Goal: Task Accomplishment & Management: Manage account settings

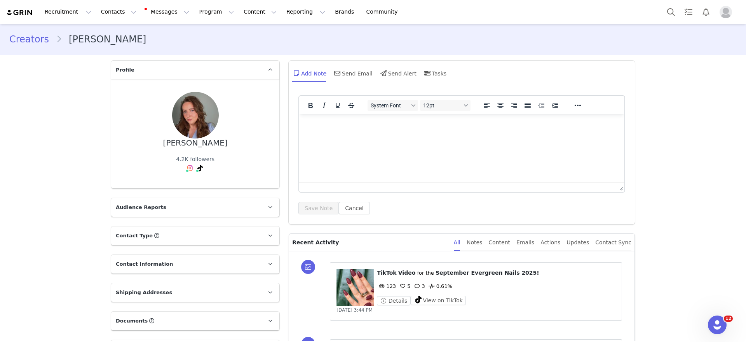
drag, startPoint x: 233, startPoint y: 67, endPoint x: 228, endPoint y: 64, distance: 5.1
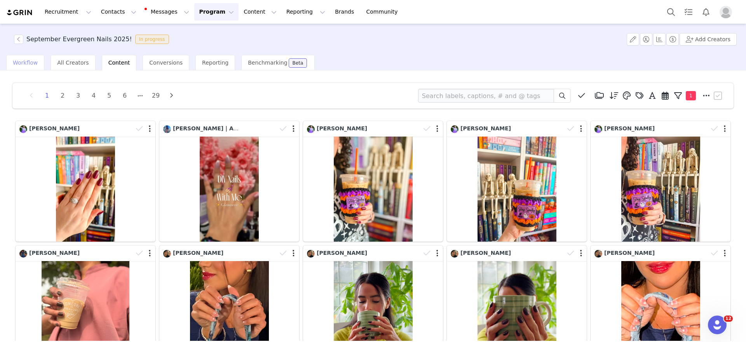
click at [26, 64] on span "Workflow" at bounding box center [25, 62] width 25 height 6
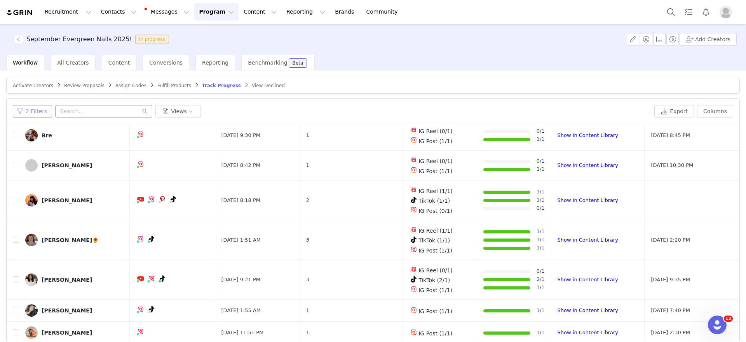
click at [39, 105] on button "2 Filters" at bounding box center [32, 111] width 39 height 12
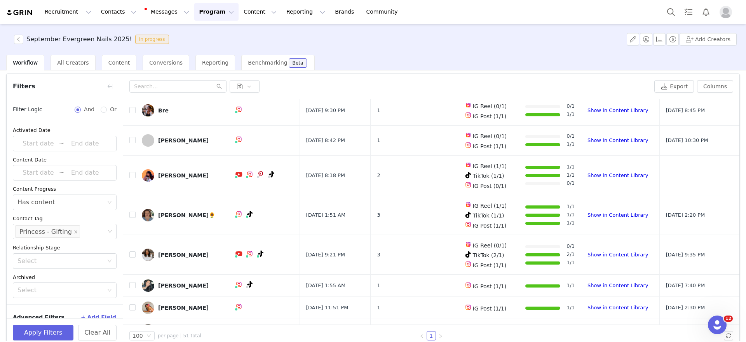
scroll to position [37, 0]
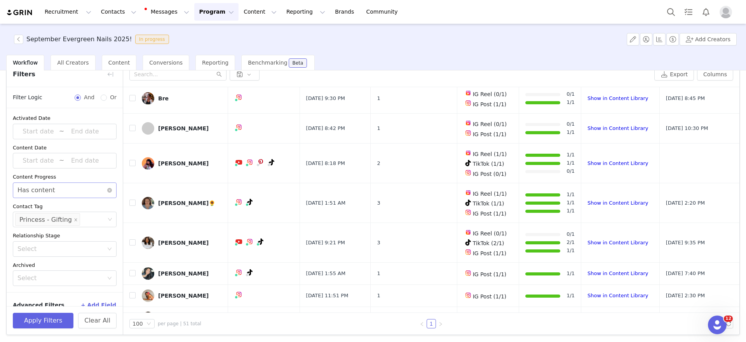
click at [56, 190] on div "Select Has content" at bounding box center [61, 190] width 89 height 15
click at [107, 190] on icon "icon: close-circle" at bounding box center [109, 190] width 5 height 5
click at [87, 191] on div "Select" at bounding box center [60, 190] width 86 height 8
drag, startPoint x: 51, startPoint y: 221, endPoint x: 52, endPoint y: 243, distance: 22.6
click at [51, 220] on li "Does not have content" at bounding box center [61, 219] width 96 height 12
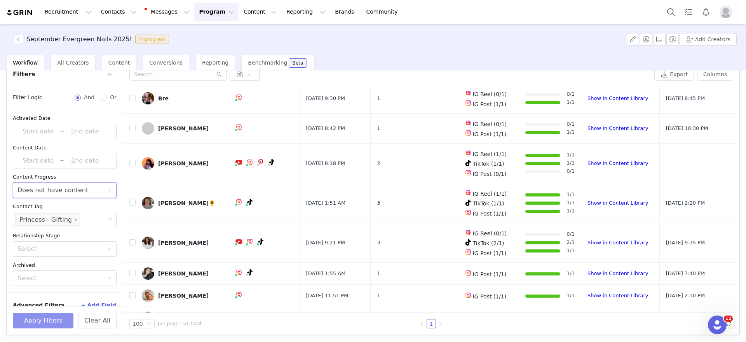
drag, startPoint x: 60, startPoint y: 318, endPoint x: 64, endPoint y: 310, distance: 9.2
click at [60, 317] on button "Apply Filters" at bounding box center [43, 320] width 61 height 16
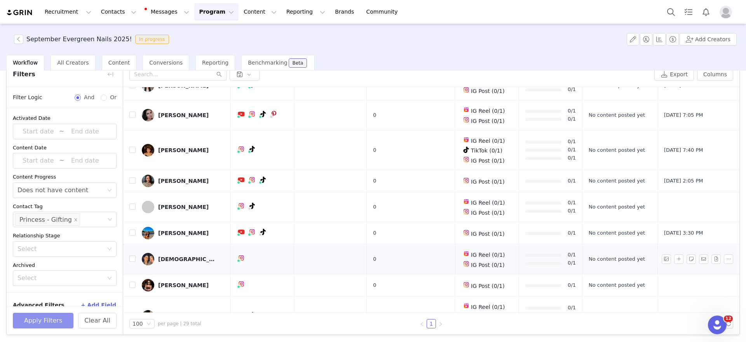
scroll to position [566, 0]
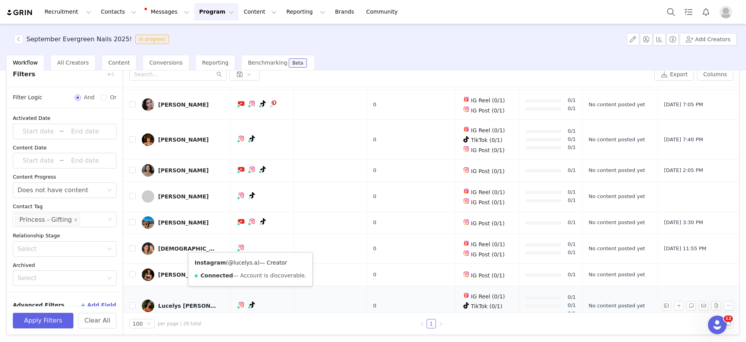
click at [237, 259] on link "@lucelys.a" at bounding box center [243, 262] width 30 height 6
click at [245, 277] on link "@theoriginalrachelle" at bounding box center [249, 278] width 56 height 6
click at [243, 254] on link "@_jelissamarie" at bounding box center [248, 253] width 41 height 6
drag, startPoint x: 246, startPoint y: 254, endPoint x: 240, endPoint y: 251, distance: 5.9
click at [246, 255] on link "@_jelissamarie" at bounding box center [248, 253] width 41 height 6
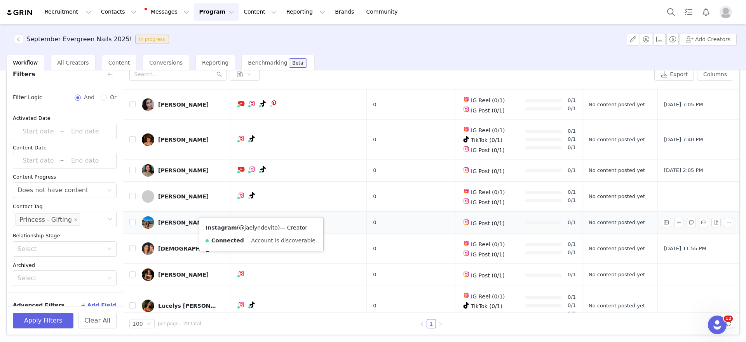
click at [258, 228] on link "@jaelyndevito" at bounding box center [258, 227] width 39 height 6
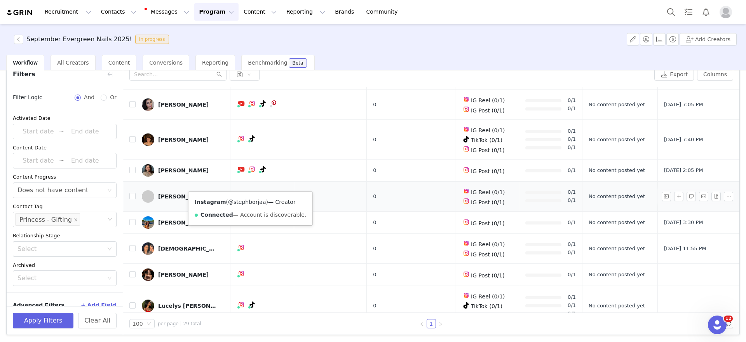
click at [243, 202] on link "@stephborjaa" at bounding box center [247, 202] width 38 height 6
click at [263, 31] on div "September Evergreen Nails 2025! In progress Add Creators" at bounding box center [373, 39] width 746 height 31
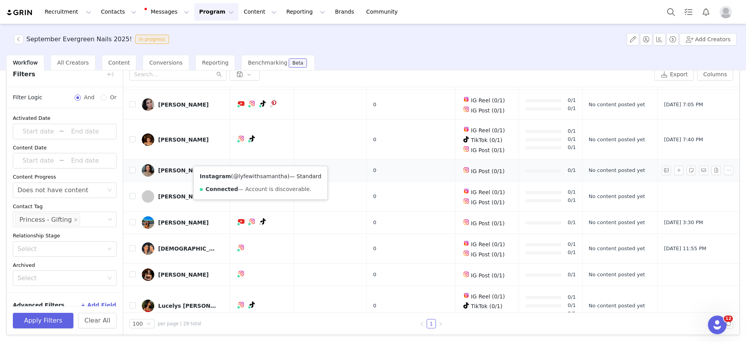
click at [255, 175] on link "@lyfewithsamantha" at bounding box center [260, 176] width 54 height 6
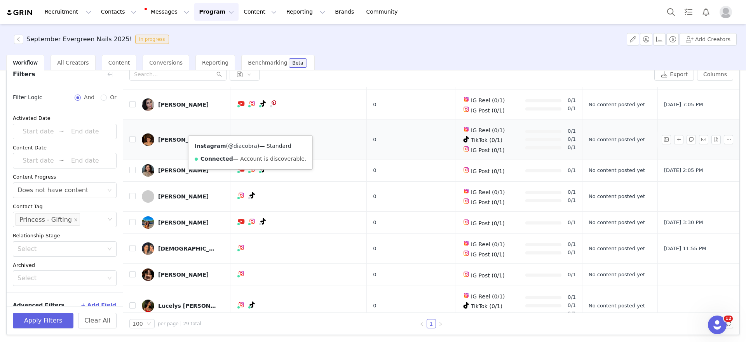
click at [246, 145] on link "@diacobra" at bounding box center [242, 146] width 29 height 6
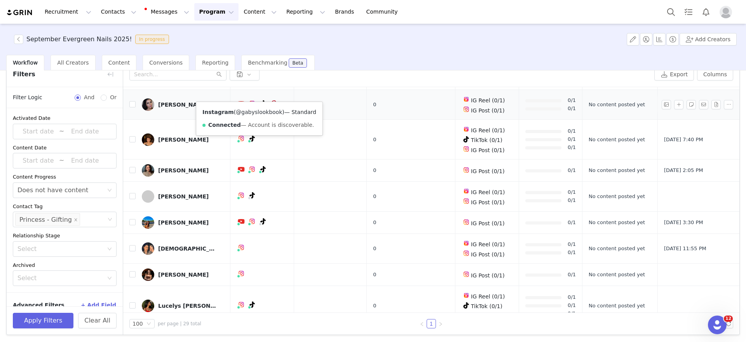
click at [253, 114] on link "@gabyslookbook" at bounding box center [259, 112] width 46 height 6
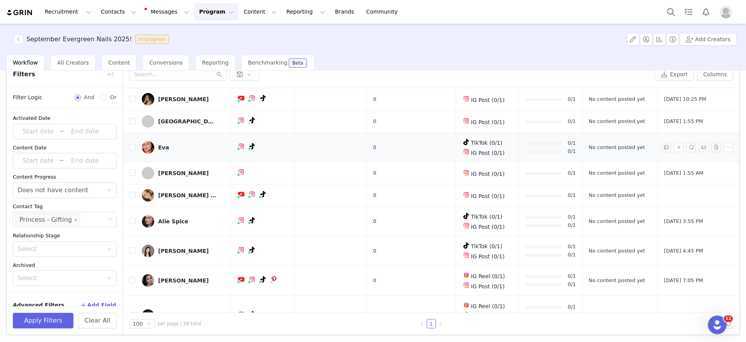
scroll to position [371, 0]
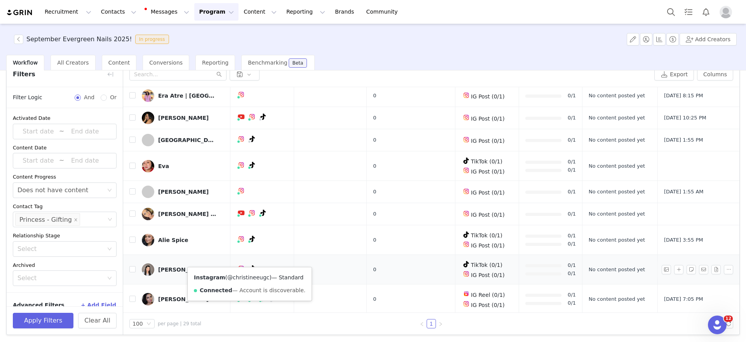
click at [251, 279] on link "@christineeugc" at bounding box center [248, 277] width 42 height 6
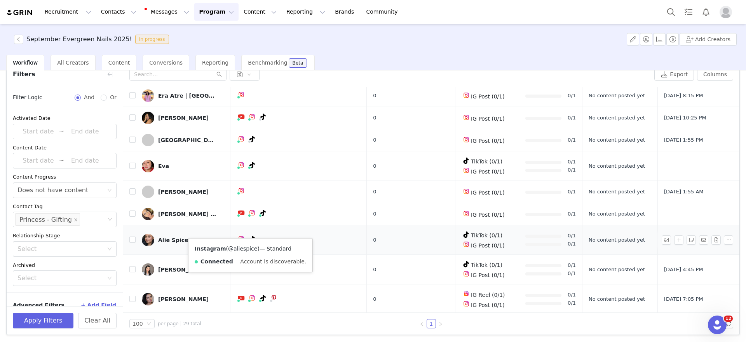
click at [245, 245] on link "@aliespice" at bounding box center [242, 248] width 29 height 6
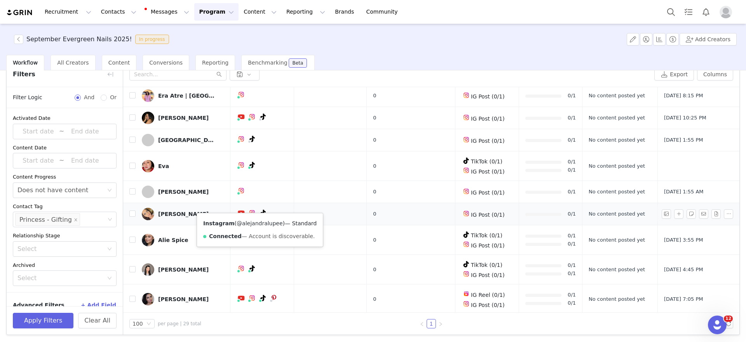
click at [255, 224] on link "@alejandralupee" at bounding box center [260, 223] width 46 height 6
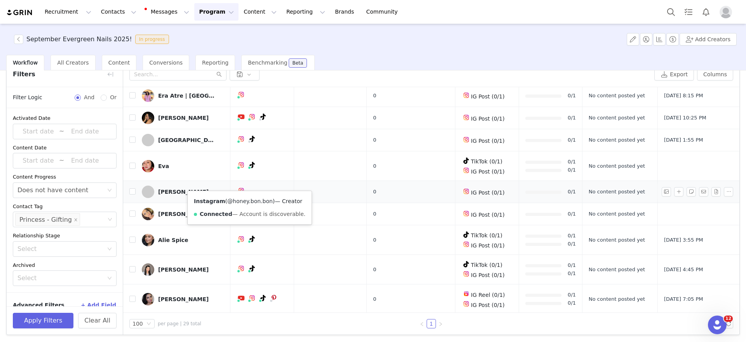
click at [247, 200] on link "@honey.bon.bon" at bounding box center [249, 201] width 45 height 6
